Goal: Task Accomplishment & Management: Manage account settings

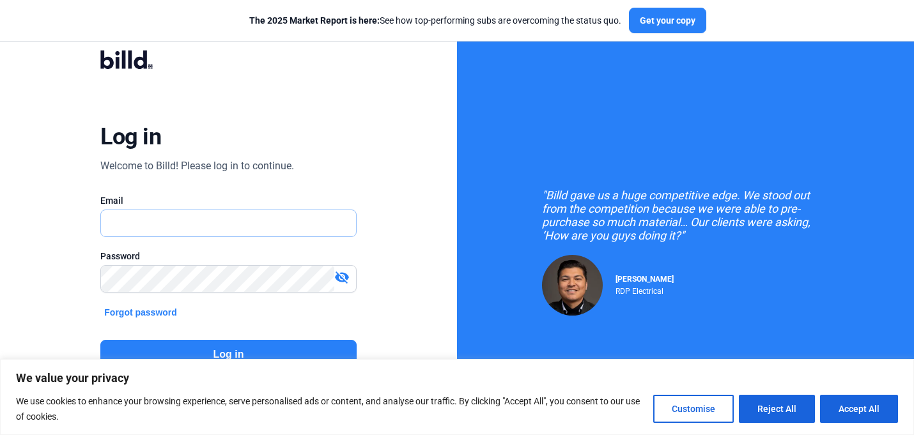
type input "[PERSON_NAME][EMAIL_ADDRESS][DOMAIN_NAME]"
click at [288, 349] on button "Log in" at bounding box center [228, 354] width 256 height 29
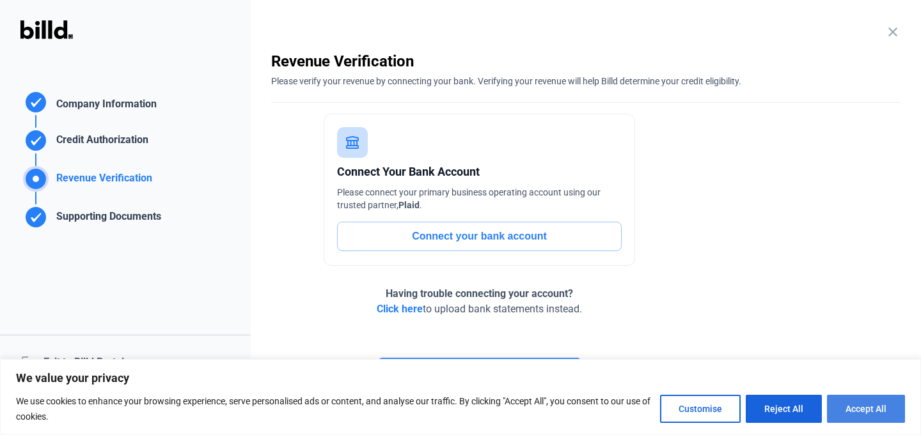
click at [856, 414] on button "Accept All" at bounding box center [866, 409] width 78 height 28
checkbox input "true"
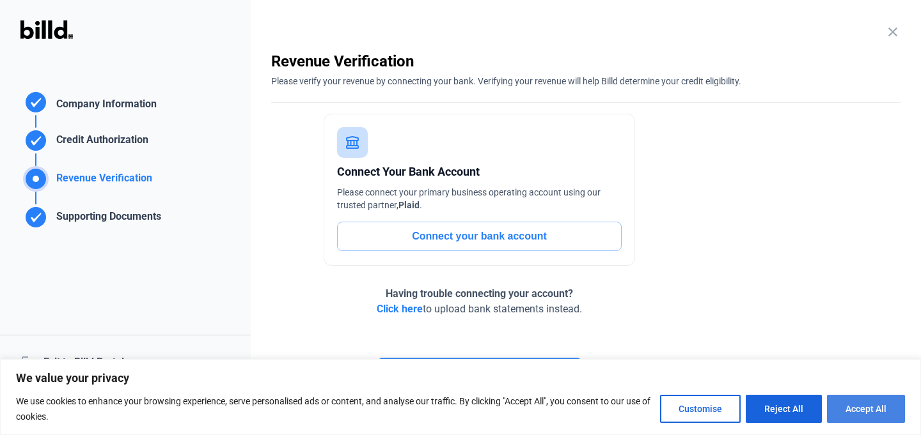
checkbox input "true"
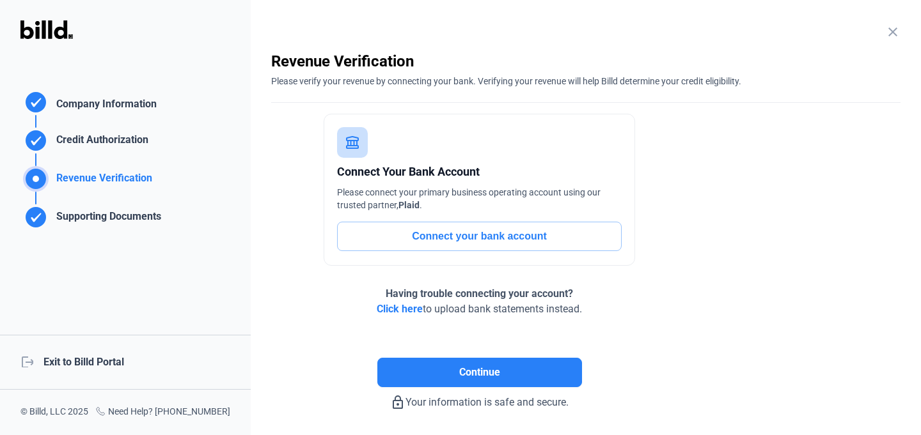
click at [67, 359] on div "logout Exit to Billd Portal" at bounding box center [125, 362] width 251 height 55
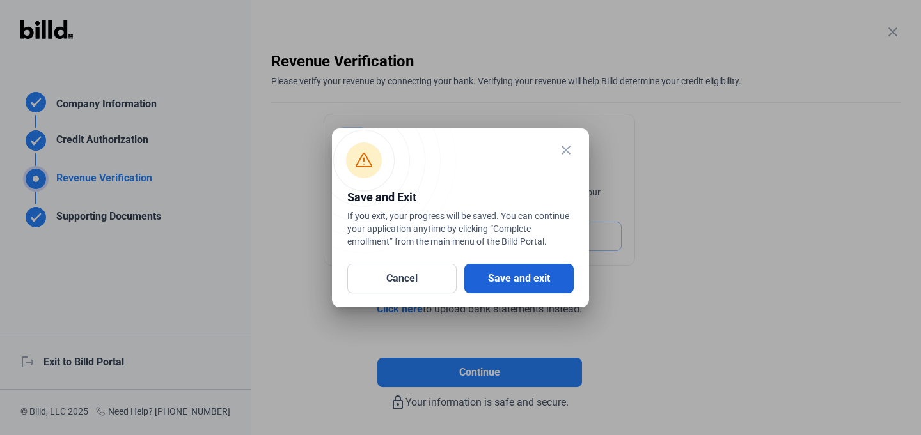
click at [547, 276] on button "Save and exit" at bounding box center [518, 278] width 109 height 29
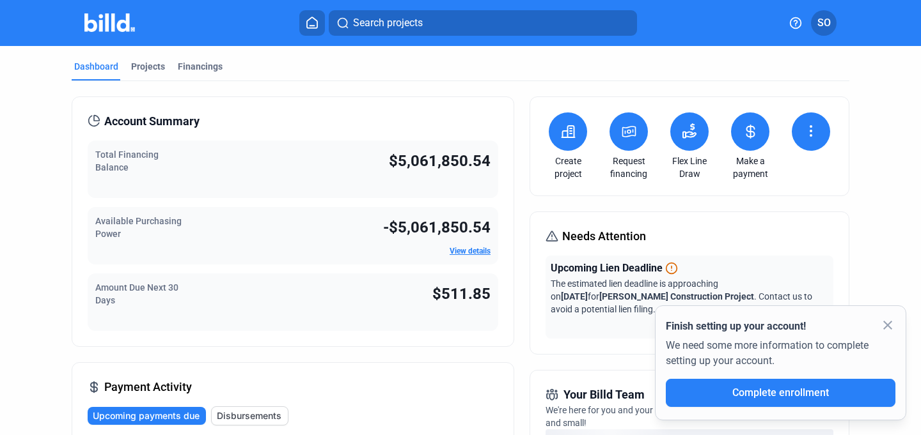
click at [803, 129] on icon at bounding box center [810, 130] width 15 height 15
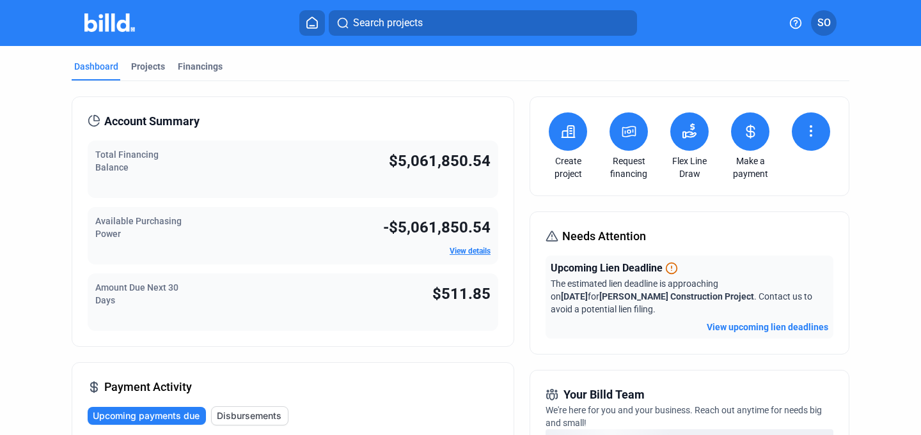
click at [813, 127] on button at bounding box center [811, 132] width 38 height 38
